Goal: Find specific page/section: Find specific page/section

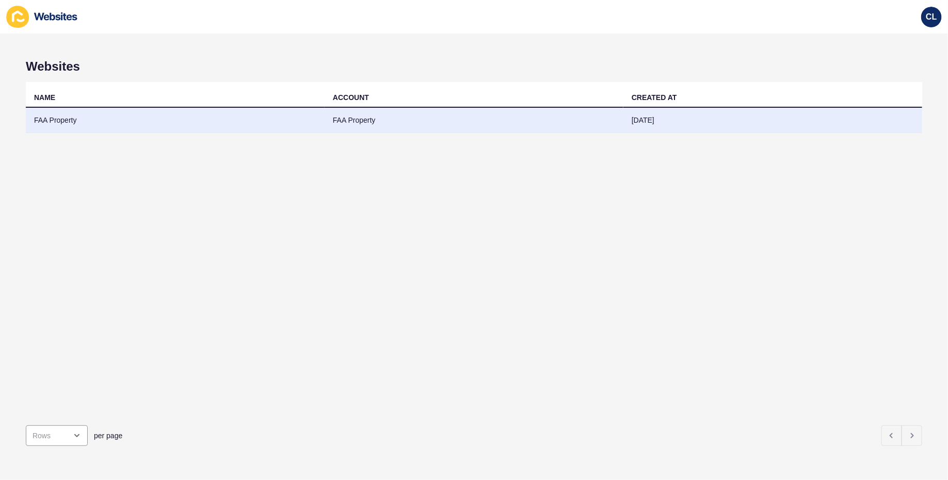
click at [409, 130] on td "FAA Property" at bounding box center [474, 120] width 299 height 25
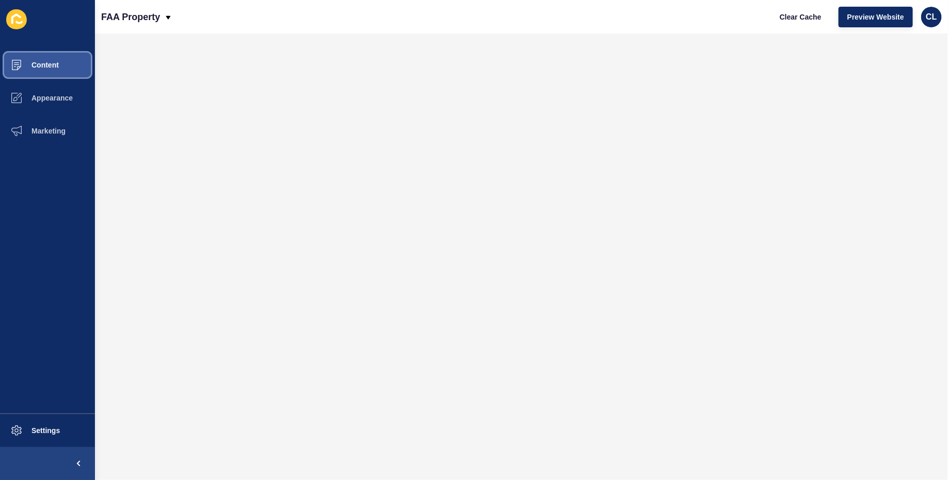
click at [67, 69] on button "Content" at bounding box center [47, 65] width 95 height 33
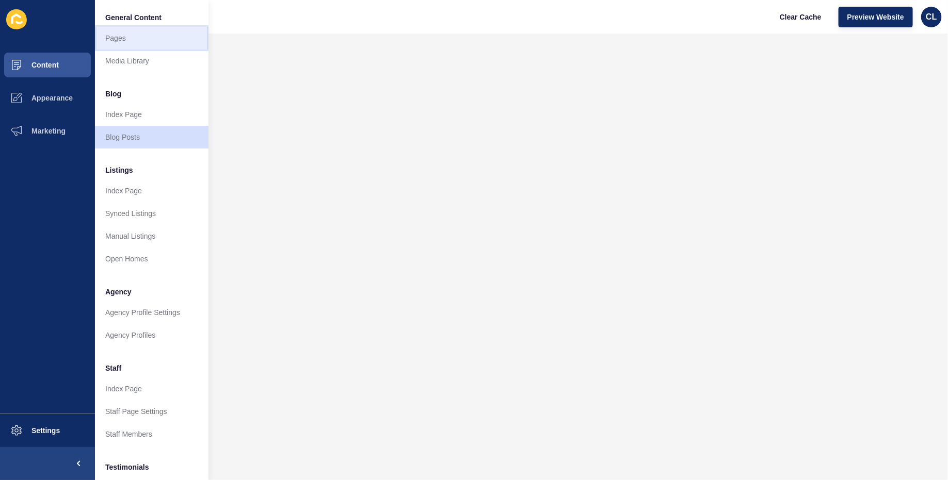
click at [149, 44] on link "Pages" at bounding box center [152, 38] width 114 height 23
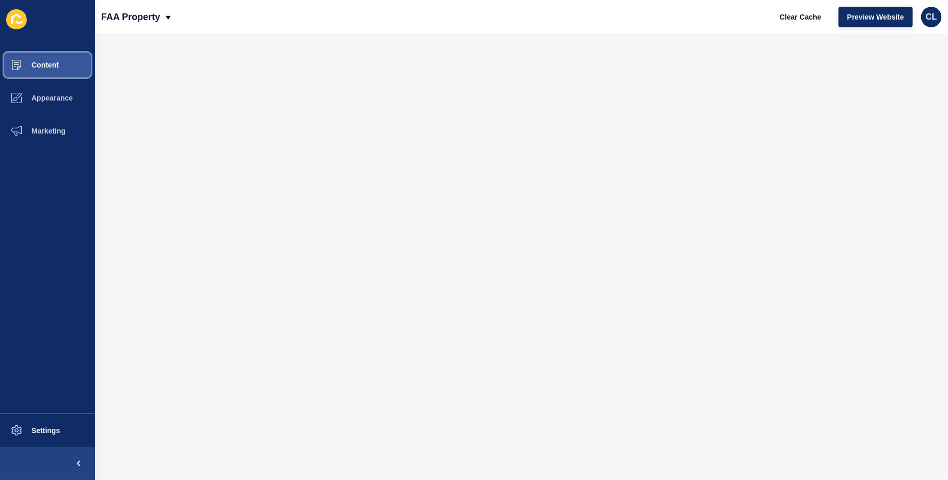
click at [58, 69] on button "Content" at bounding box center [47, 65] width 95 height 33
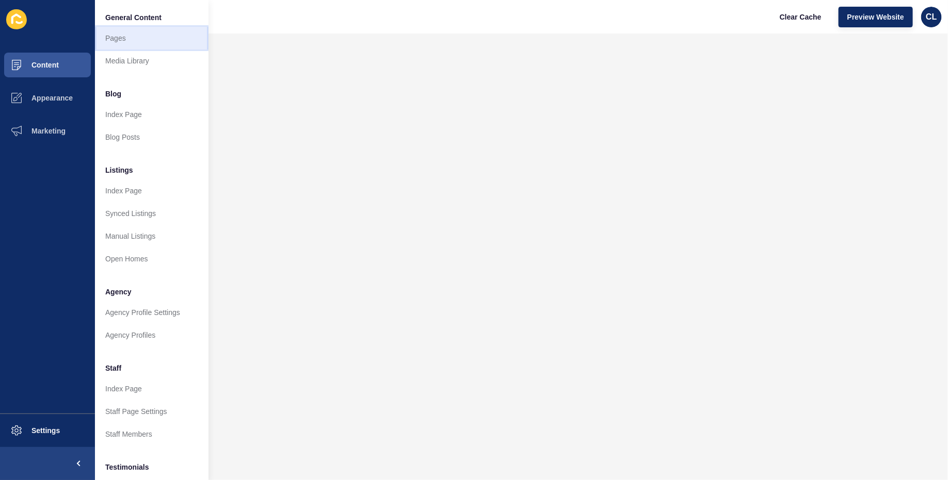
click at [142, 42] on link "Pages" at bounding box center [152, 38] width 114 height 23
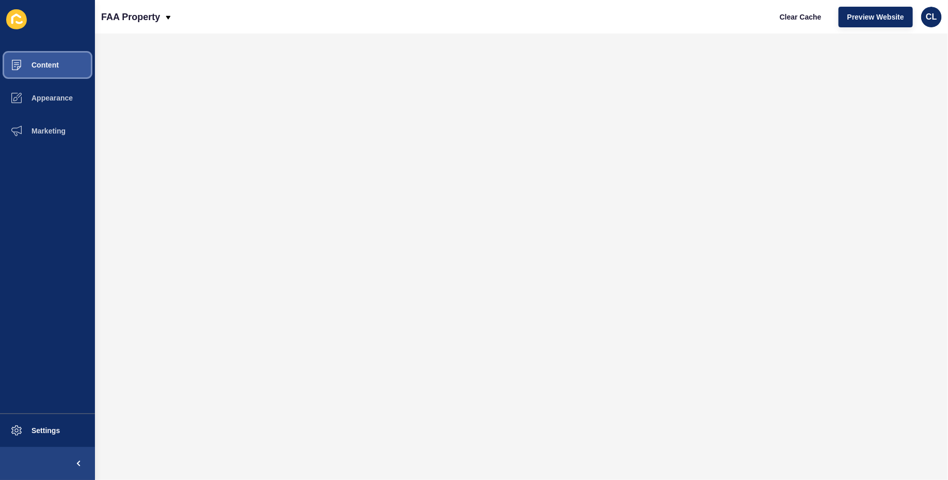
click at [69, 67] on button "Content" at bounding box center [47, 65] width 95 height 33
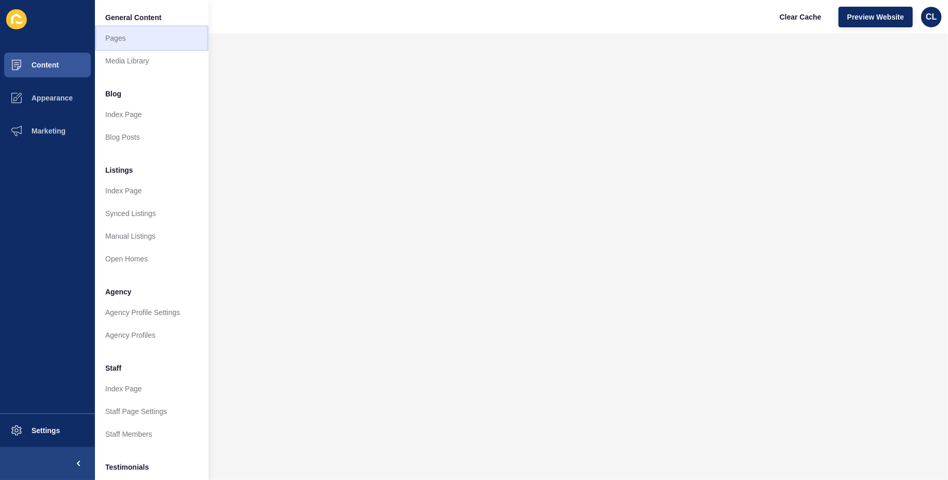
click at [153, 43] on link "Pages" at bounding box center [152, 38] width 114 height 23
